Goal: Task Accomplishment & Management: Use online tool/utility

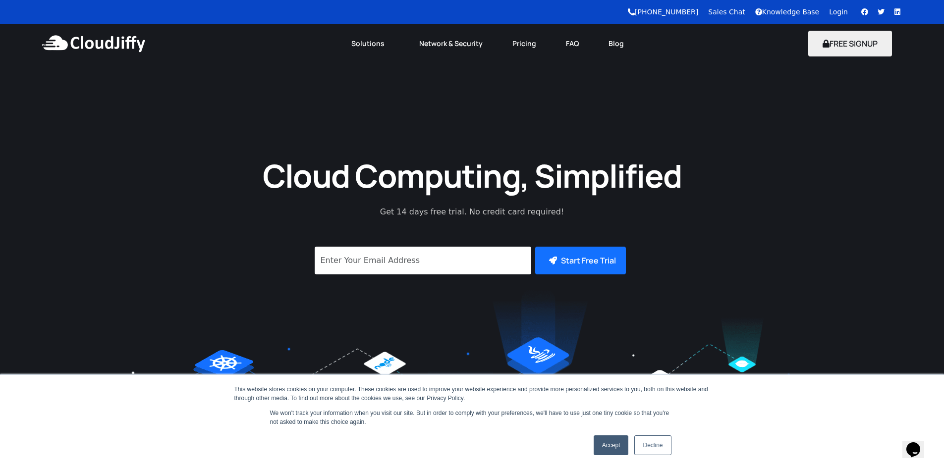
click at [618, 442] on link "Accept" at bounding box center [611, 446] width 35 height 20
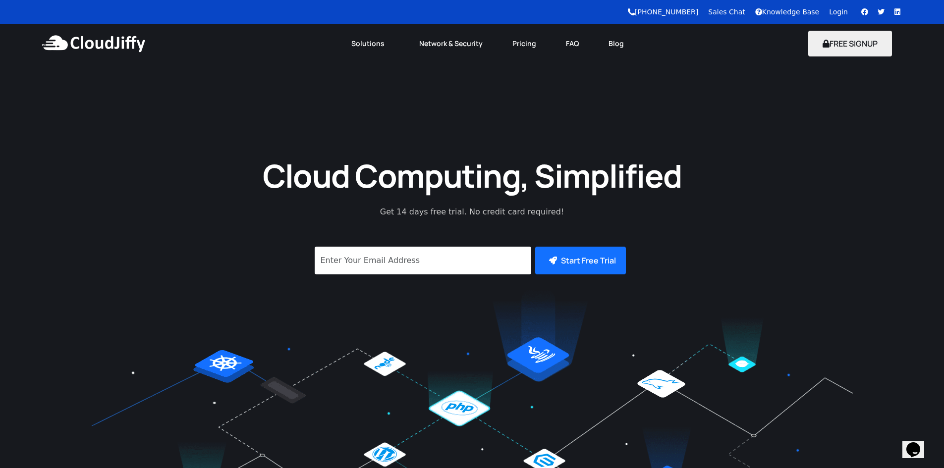
click at [836, 12] on link "Login" at bounding box center [838, 12] width 19 height 8
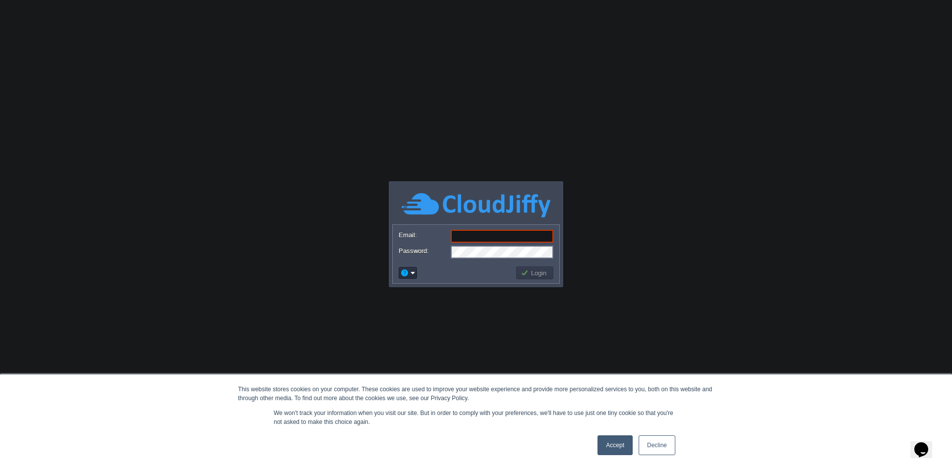
click at [613, 451] on link "Accept" at bounding box center [614, 446] width 35 height 20
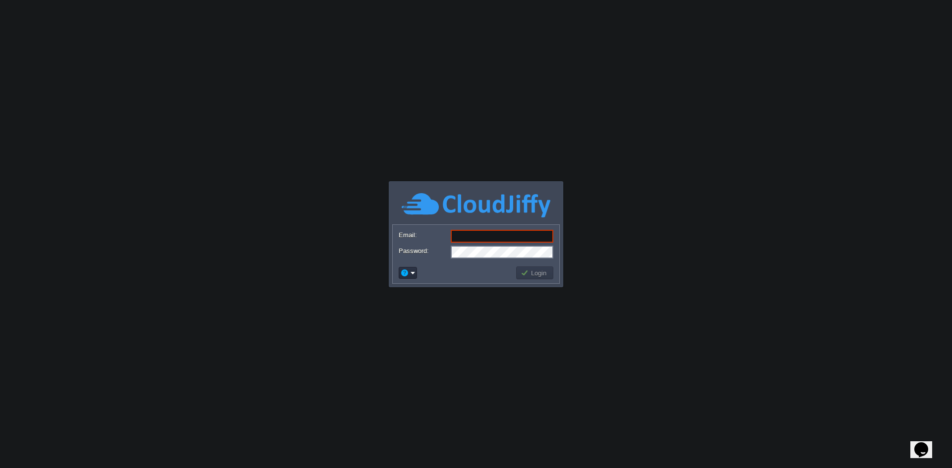
click at [460, 236] on input "Email:" at bounding box center [502, 236] width 103 height 13
type input "artechnosolution@yahoo.com"
click at [542, 273] on button "Login" at bounding box center [534, 273] width 29 height 9
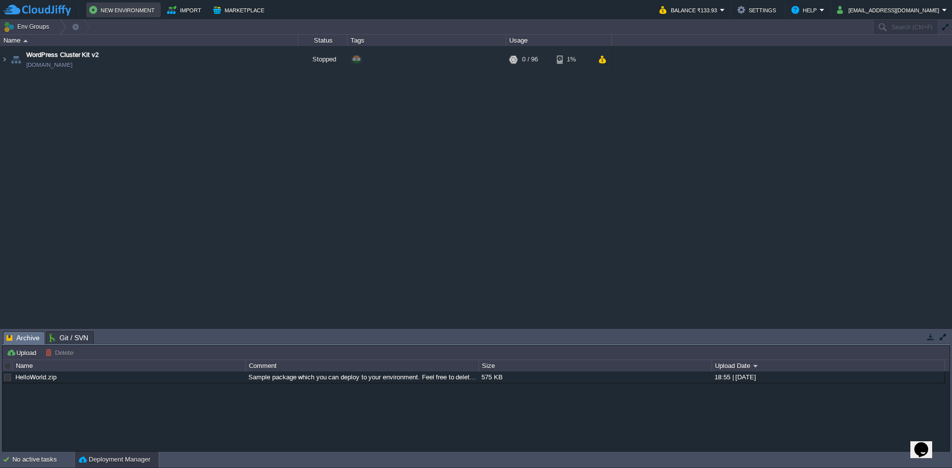
click at [122, 9] on button "New Environment" at bounding box center [123, 10] width 68 height 12
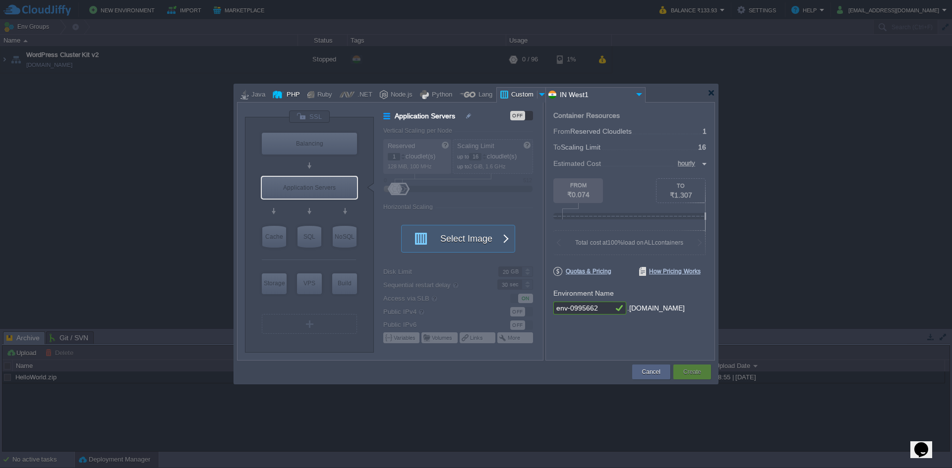
click at [286, 94] on div "PHP" at bounding box center [292, 95] width 16 height 15
type input "Application Servers"
type input "4"
type input "Apache 2.4.65"
type input "PHP 8.4.11"
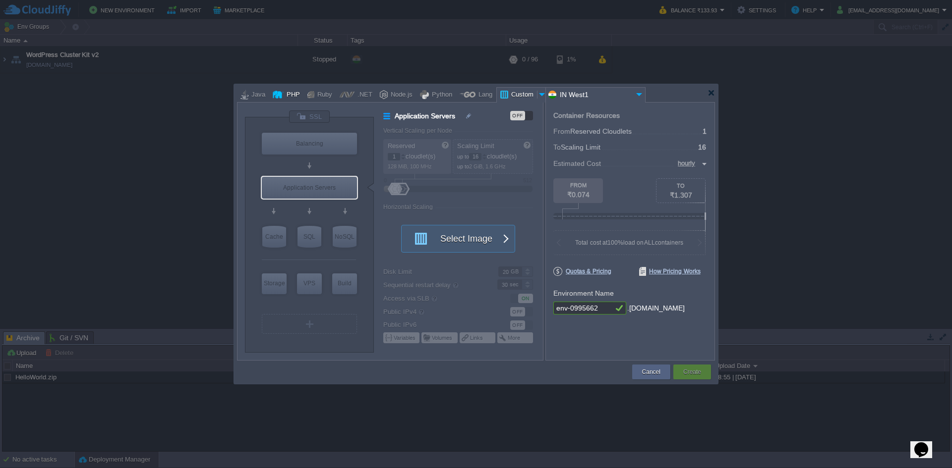
type input "Stateful"
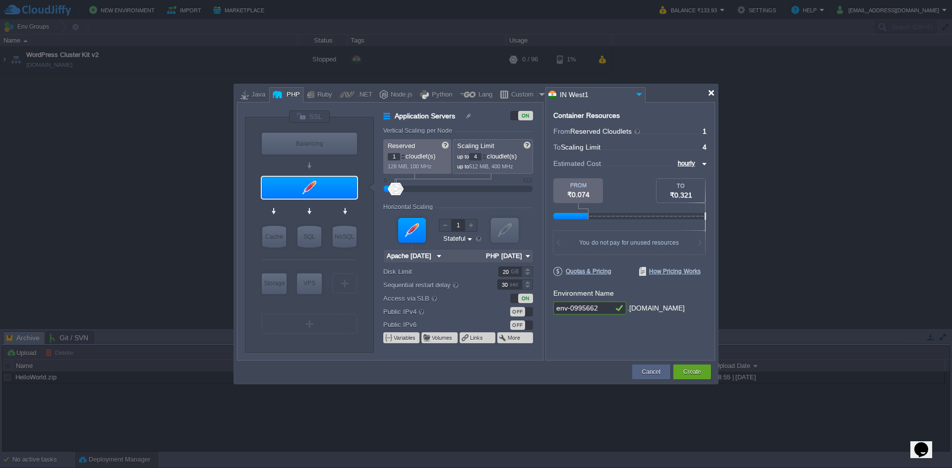
click at [710, 93] on div at bounding box center [710, 92] width 7 height 7
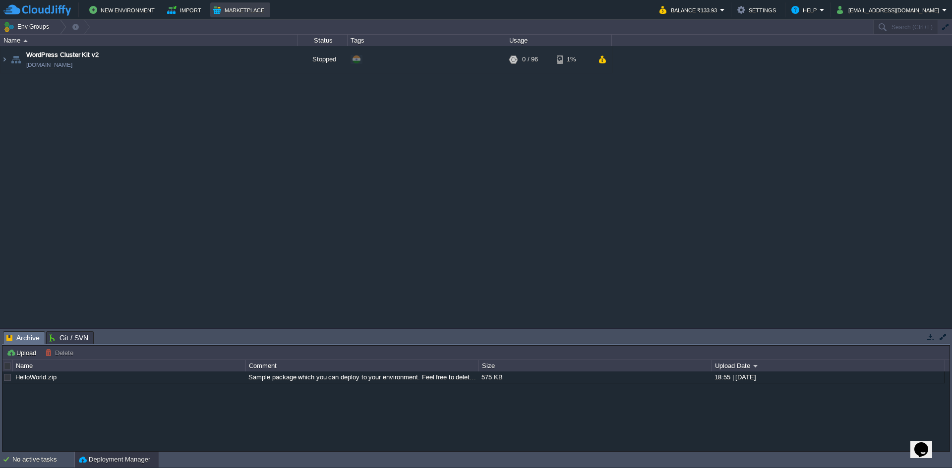
click at [236, 9] on button "Marketplace" at bounding box center [240, 10] width 54 height 12
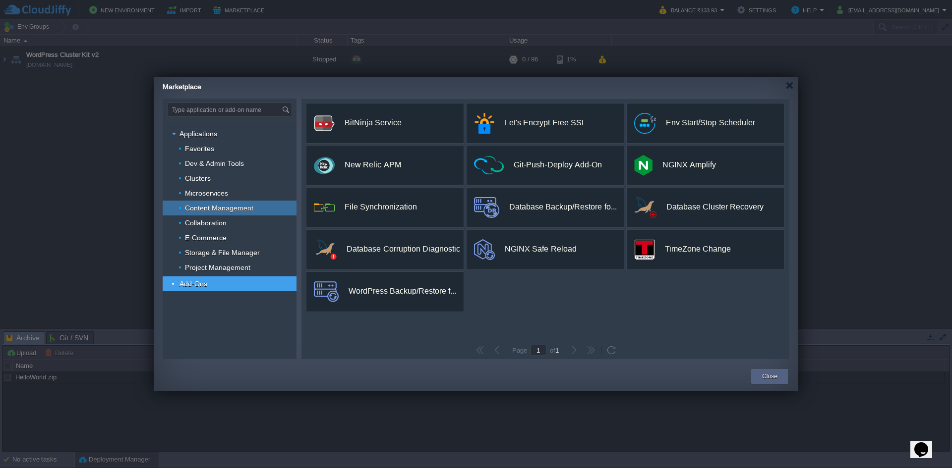
click at [229, 211] on span "Content Management" at bounding box center [219, 208] width 71 height 9
type input "Type application or add-on name"
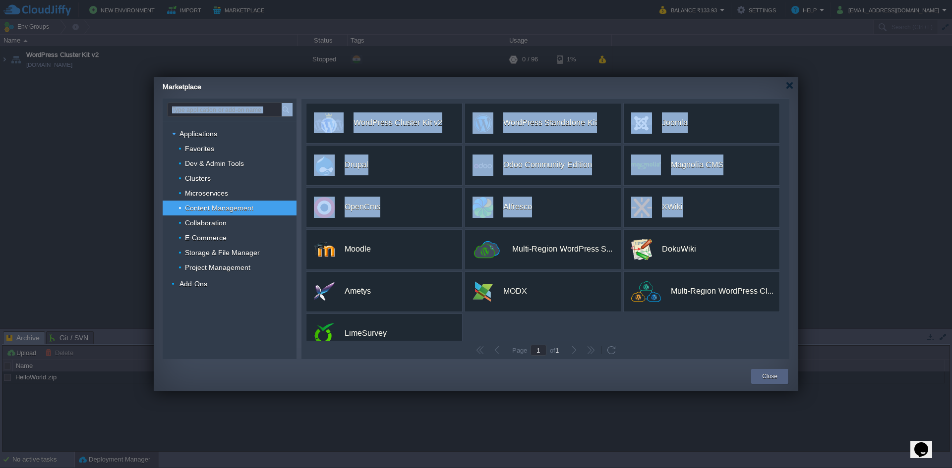
drag, startPoint x: 790, startPoint y: 169, endPoint x: 788, endPoint y: 214, distance: 44.7
click at [788, 214] on div "Type application or add-on name Applications Favorites Dev & Admin Tools Cluste…" at bounding box center [476, 229] width 644 height 261
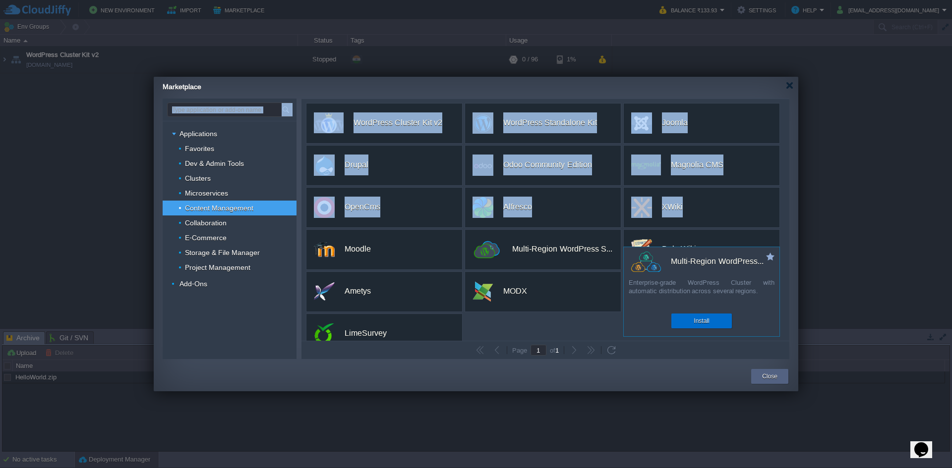
click at [699, 319] on button "Install" at bounding box center [700, 321] width 15 height 10
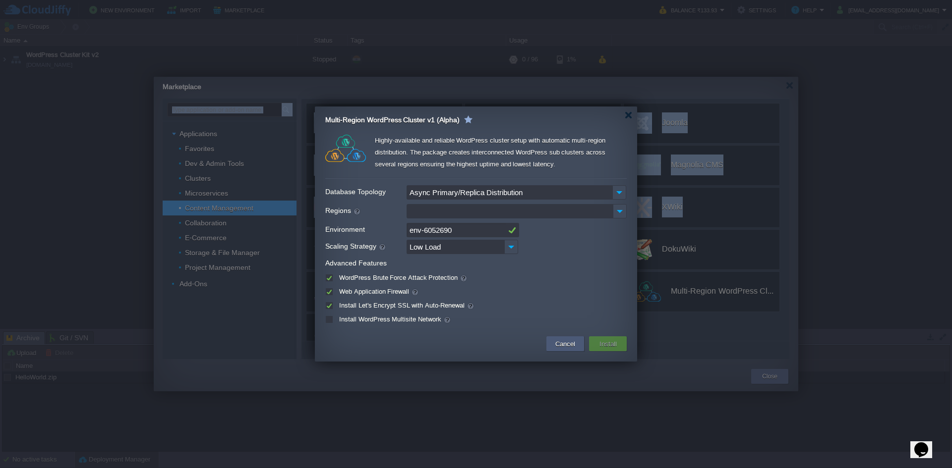
click at [576, 345] on button "Cancel" at bounding box center [565, 344] width 26 height 12
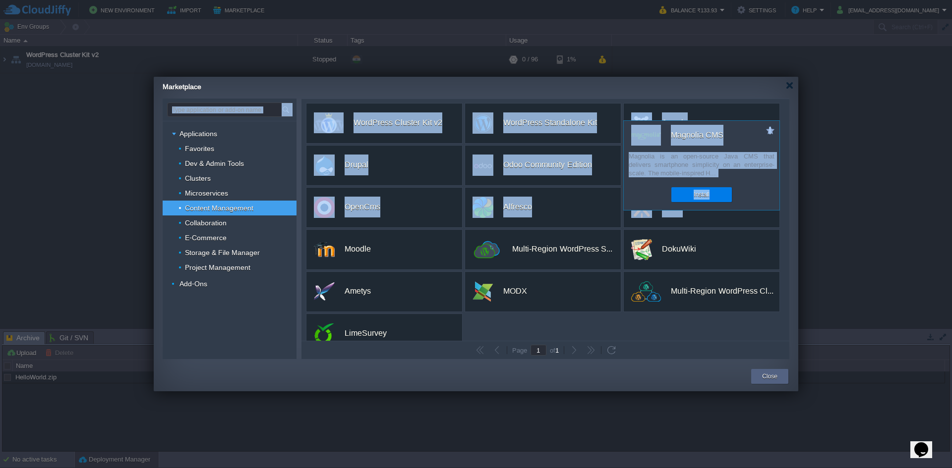
click at [757, 129] on div "Magnolia CMS" at bounding box center [705, 135] width 148 height 21
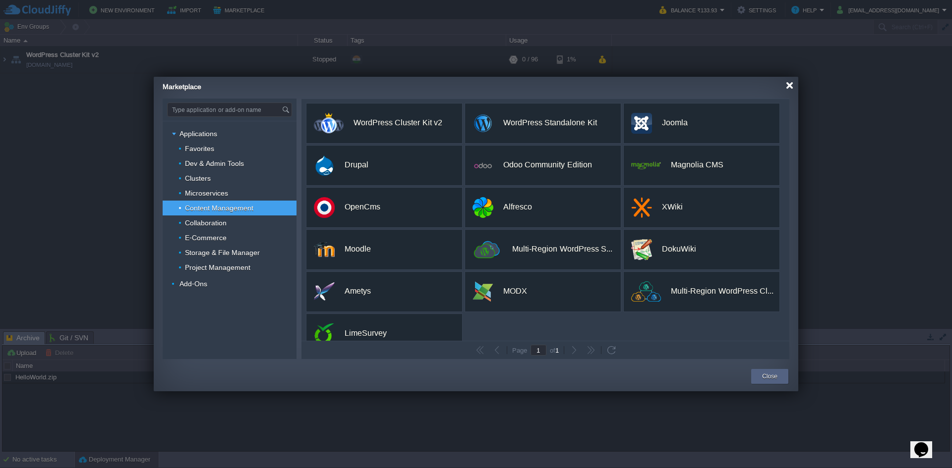
click at [787, 87] on div at bounding box center [789, 85] width 7 height 7
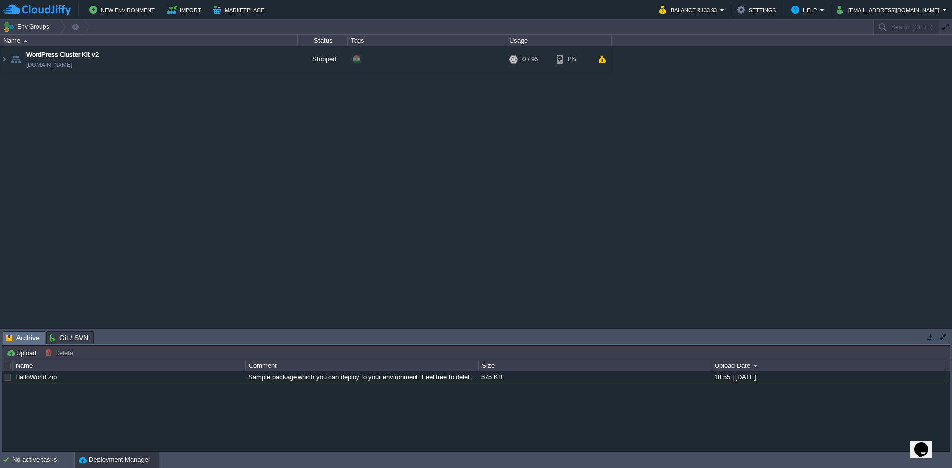
click at [363, 101] on div "WordPress Cluster Kit v2 ayurmitraglobal.cloudjiffy.net Stopped + Add to Env Gr…" at bounding box center [476, 187] width 952 height 282
